Goal: Navigation & Orientation: Find specific page/section

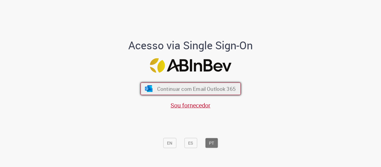
click at [211, 90] on span "Continuar com Email Outlook 365" at bounding box center [196, 88] width 79 height 7
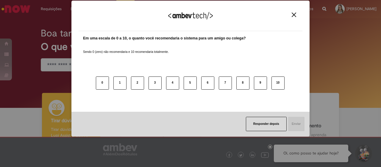
click at [294, 13] on img "Close" at bounding box center [294, 15] width 4 height 4
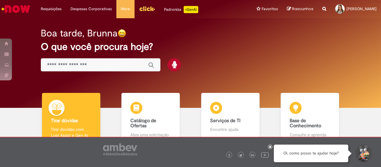
click at [270, 146] on icon at bounding box center [270, 146] width 2 height 3
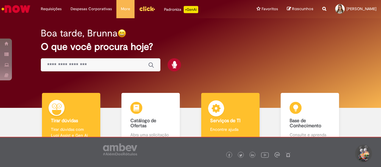
click at [230, 112] on div "Serviços de TI Serviços de TI Encontre ajuda" at bounding box center [230, 119] width 58 height 52
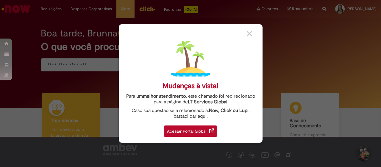
click at [195, 129] on div "Acessar Portal Global" at bounding box center [190, 130] width 53 height 11
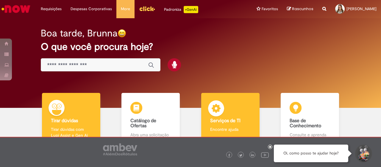
click at [228, 117] on div "Serviços de TI Serviços de TI Encontre ajuda" at bounding box center [230, 119] width 58 height 52
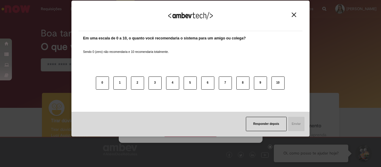
click at [294, 14] on img "Close" at bounding box center [294, 15] width 4 height 4
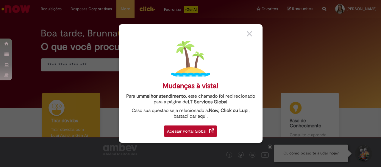
click at [191, 131] on div "Acessar Portal Global" at bounding box center [190, 130] width 53 height 11
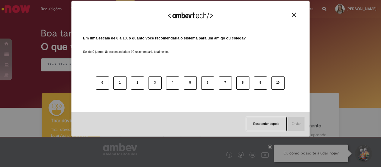
click at [295, 13] on img "Close" at bounding box center [294, 15] width 4 height 4
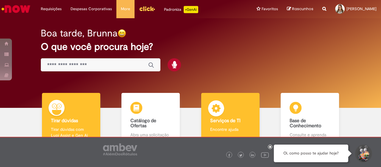
click at [231, 118] on b "Serviços de TI" at bounding box center [225, 120] width 30 height 6
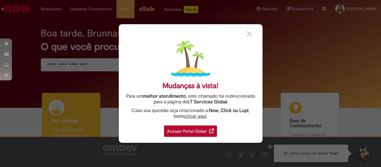
click at [194, 127] on div "Acessar Portal Global" at bounding box center [190, 130] width 53 height 11
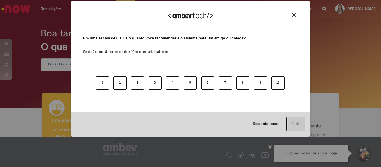
click at [293, 14] on img "Close" at bounding box center [294, 15] width 4 height 4
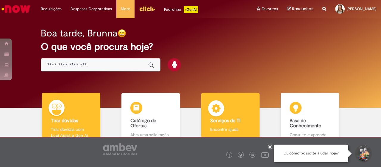
click at [225, 112] on div "Serviços de TI Serviços de TI Encontre ajuda" at bounding box center [230, 119] width 58 height 52
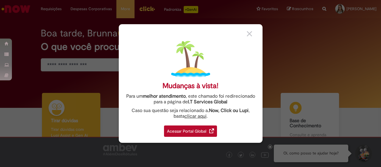
click at [194, 135] on div "Acessar Portal Global" at bounding box center [190, 130] width 53 height 11
